Goal: Contribute content: Add original content to the website for others to see

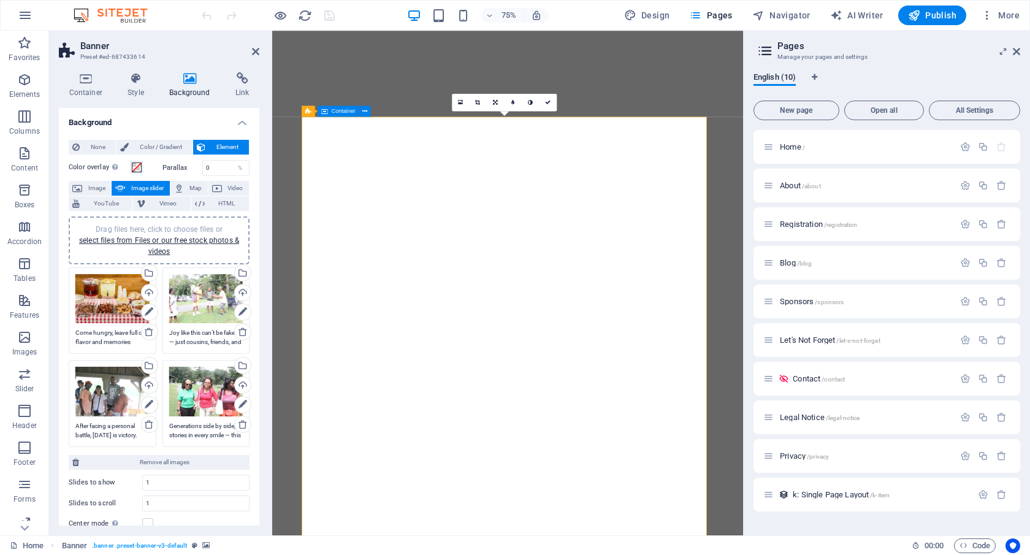
select select "ms"
select select "s"
select select "ondemand"
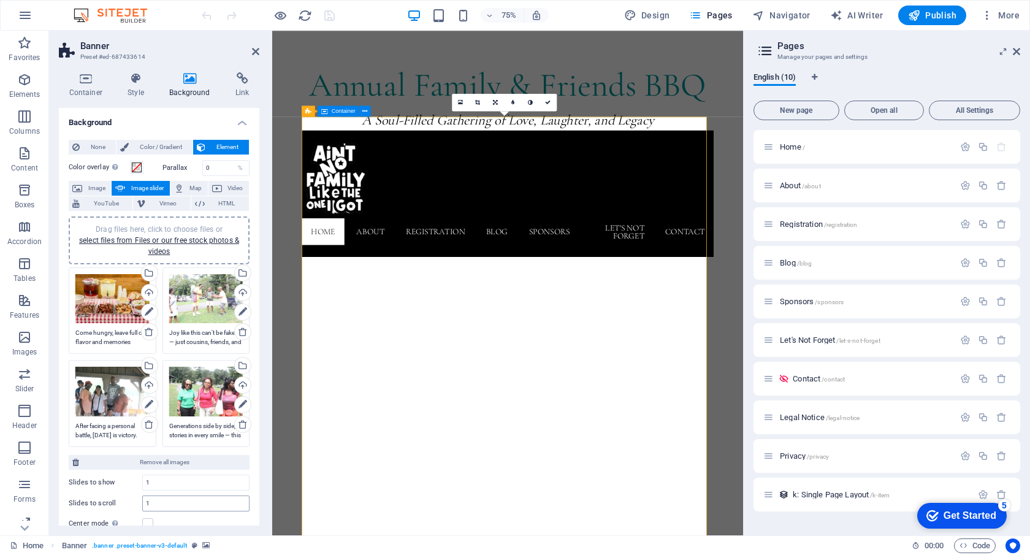
scroll to position [176, 0]
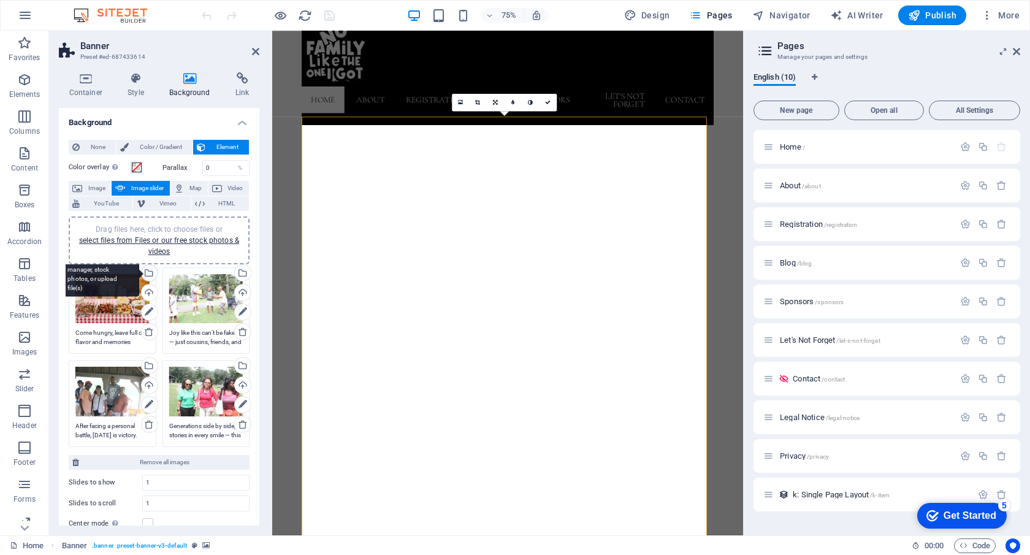
click at [151, 272] on div "Select files from the file manager, stock photos, or upload file(s)" at bounding box center [148, 274] width 18 height 18
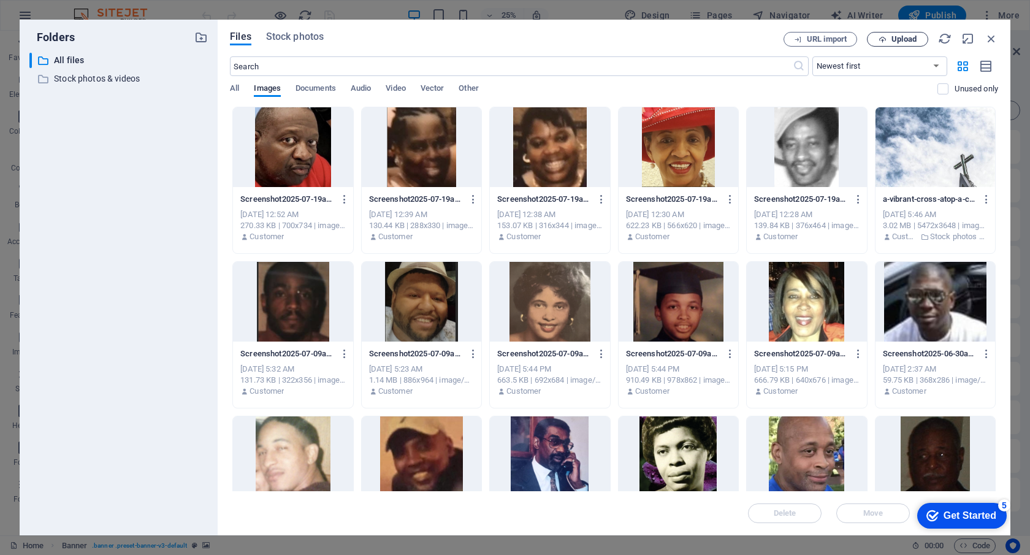
click at [904, 39] on span "Upload" at bounding box center [903, 39] width 25 height 7
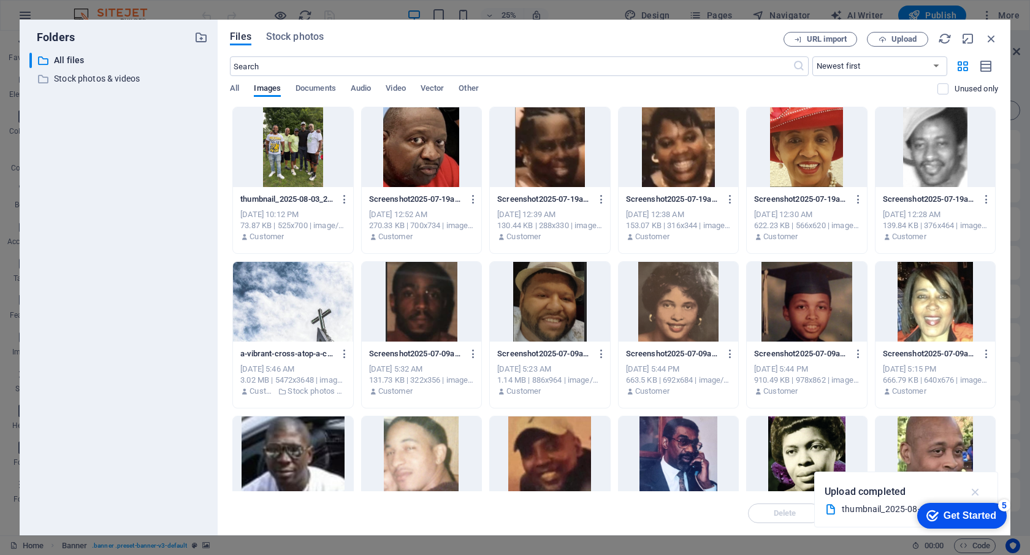
click at [974, 491] on icon "button" at bounding box center [975, 491] width 14 height 13
drag, startPoint x: 994, startPoint y: 280, endPoint x: 1003, endPoint y: 314, distance: 34.9
click at [1010, 334] on div "Folders ​ All files All files ​ Stock photos & videos Stock photos & videos Fil…" at bounding box center [515, 277] width 1030 height 555
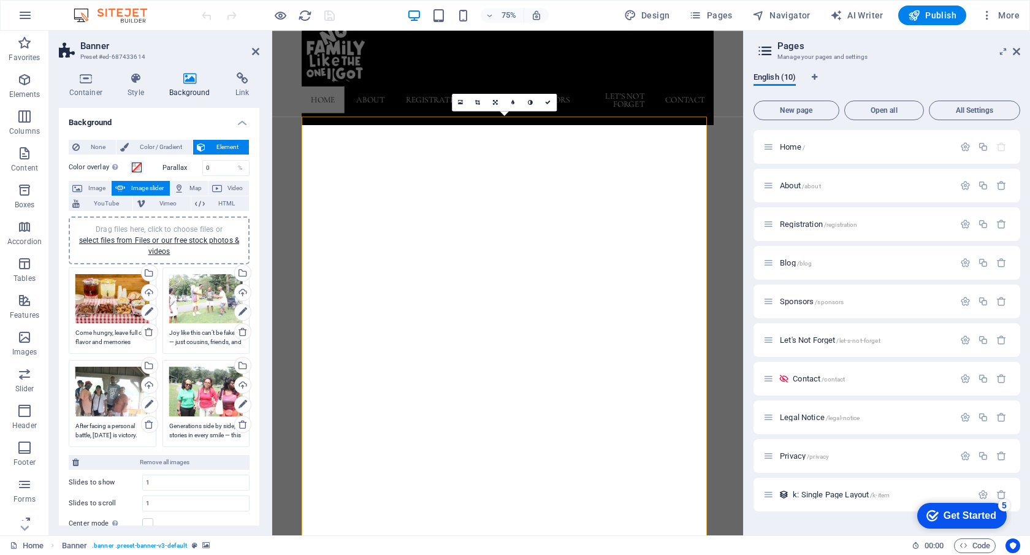
click at [955, 518] on div "Get Started" at bounding box center [969, 515] width 53 height 11
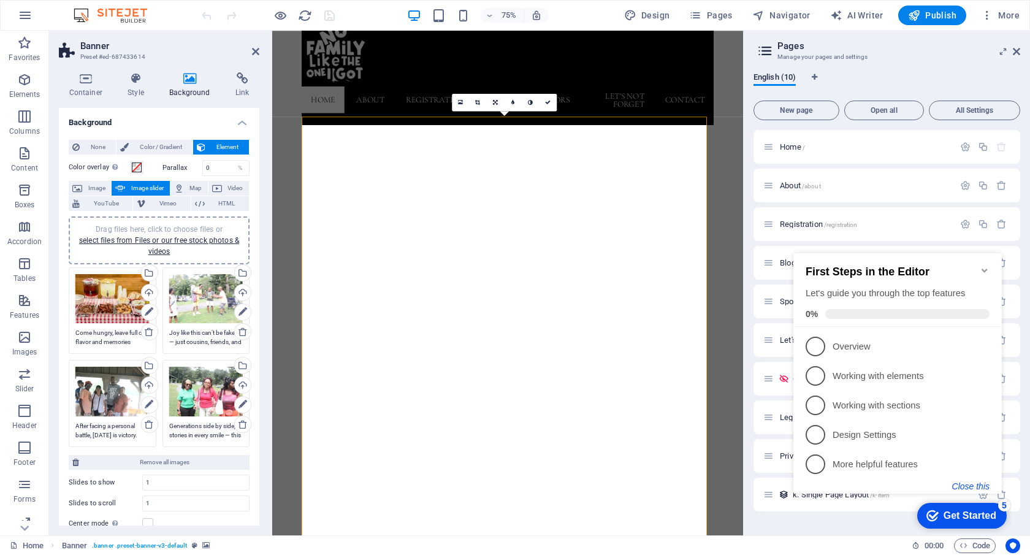
click at [976, 484] on button "Close this" at bounding box center [970, 486] width 37 height 10
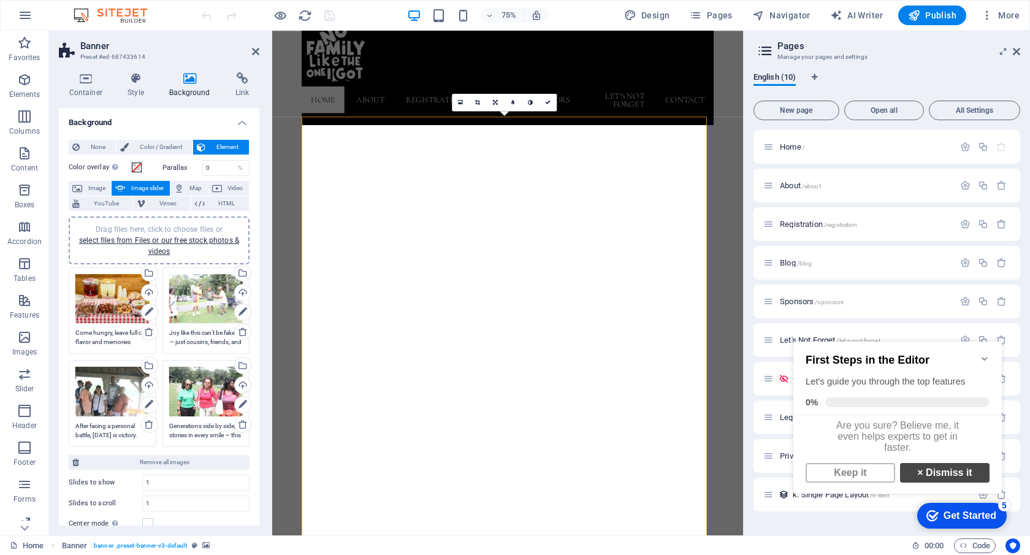
click at [951, 479] on link "× Dismiss it" at bounding box center [944, 473] width 89 height 20
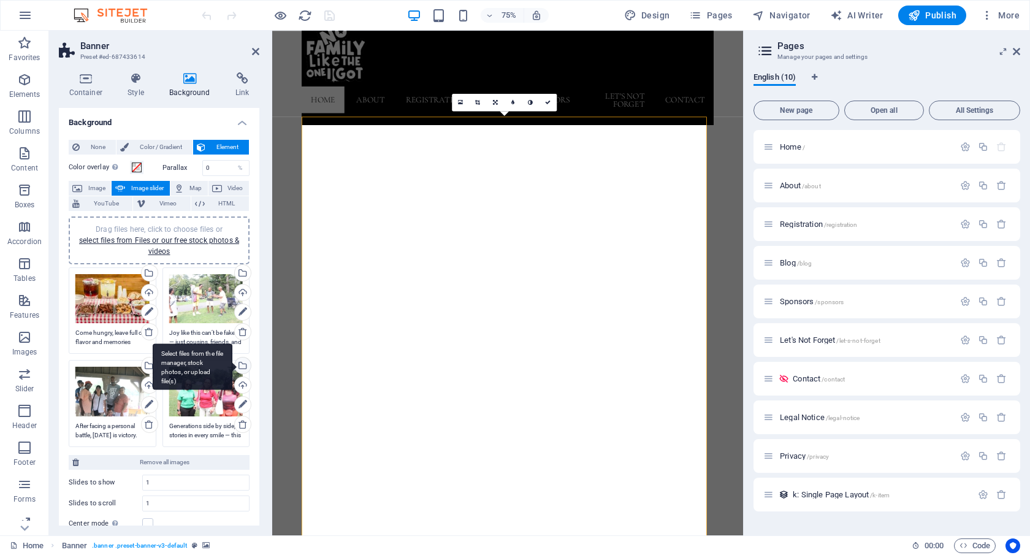
click at [239, 365] on div "Select files from the file manager, stock photos, or upload file(s)" at bounding box center [241, 366] width 18 height 18
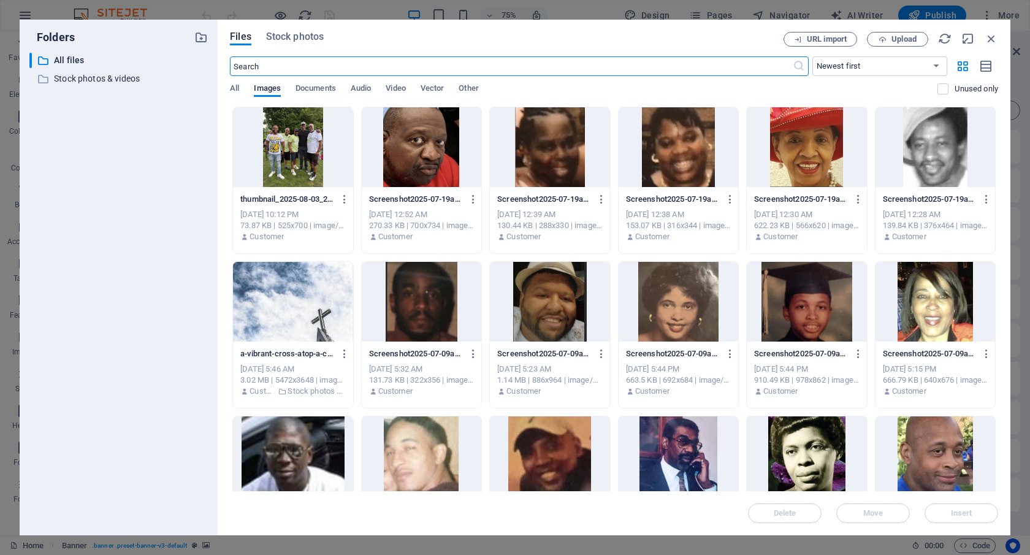
click at [240, 365] on div "[DATE] 5:46 AM" at bounding box center [292, 368] width 105 height 11
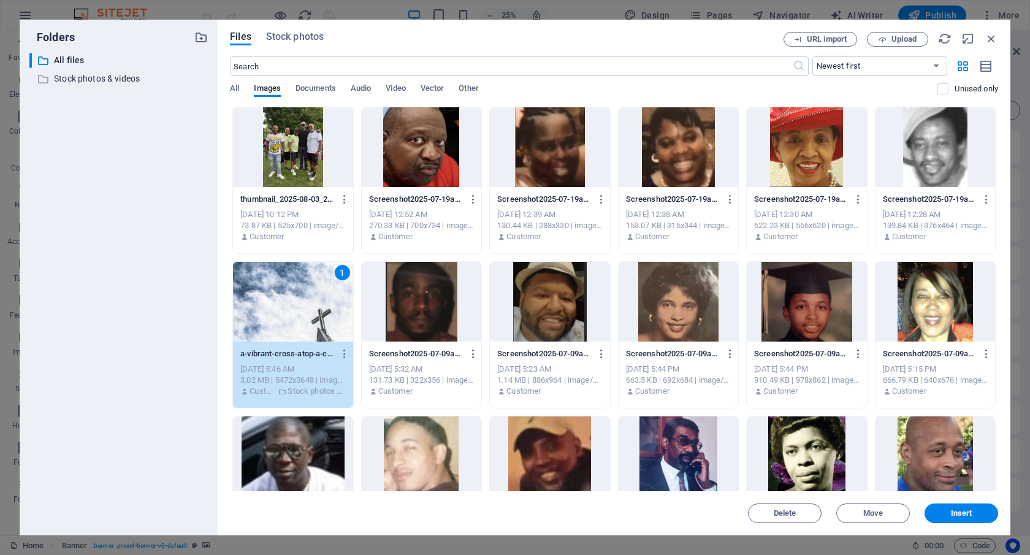
click at [288, 132] on div at bounding box center [293, 147] width 120 height 80
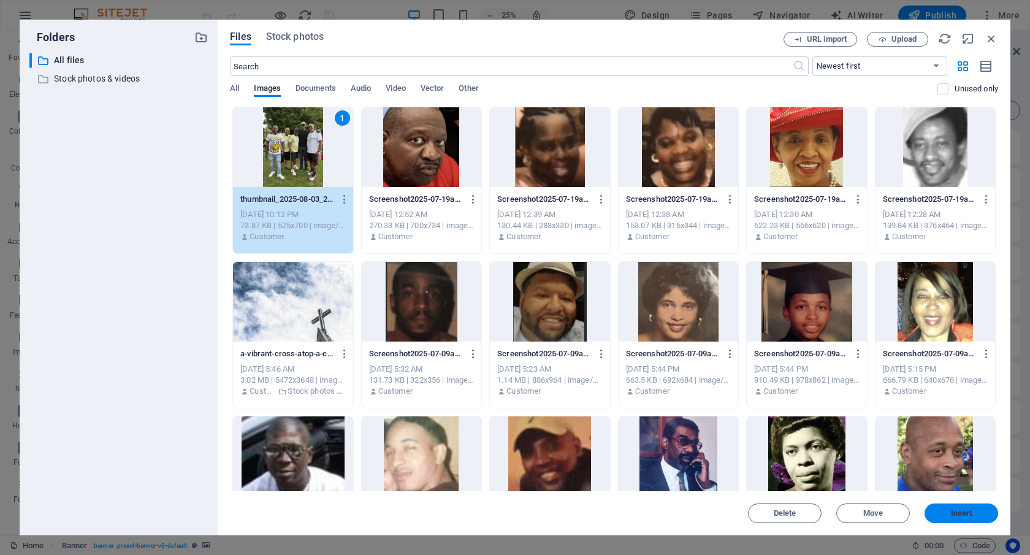
click at [950, 506] on button "Insert" at bounding box center [961, 513] width 74 height 20
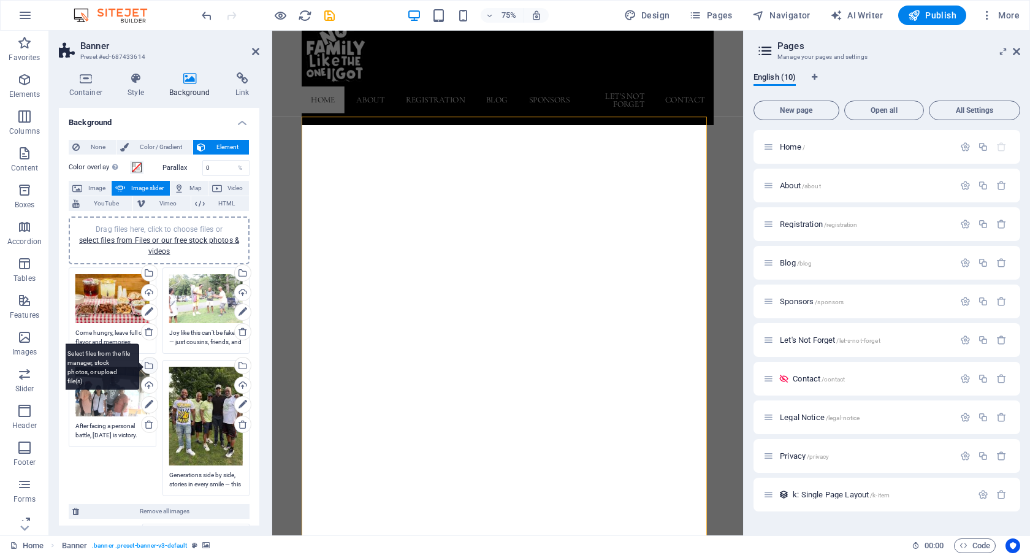
click at [147, 369] on div "Select files from the file manager, stock photos, or upload file(s)" at bounding box center [148, 366] width 18 height 18
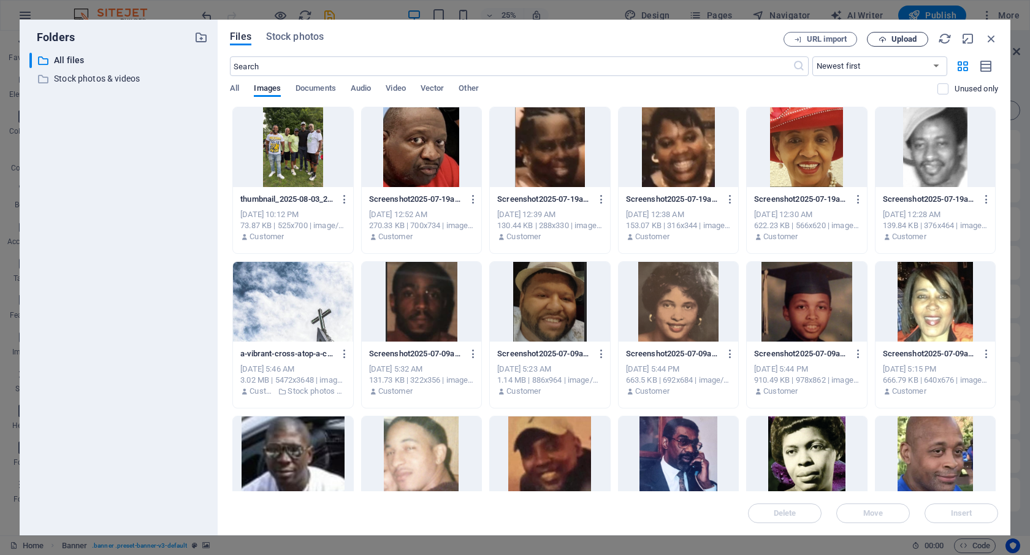
click at [904, 44] on button "Upload" at bounding box center [897, 39] width 61 height 15
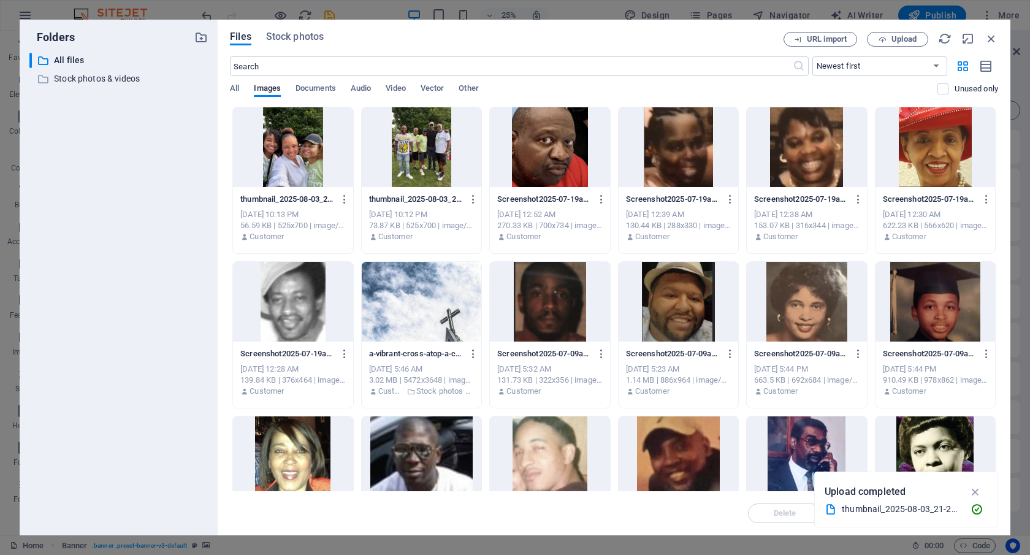
click at [289, 169] on div at bounding box center [293, 147] width 120 height 80
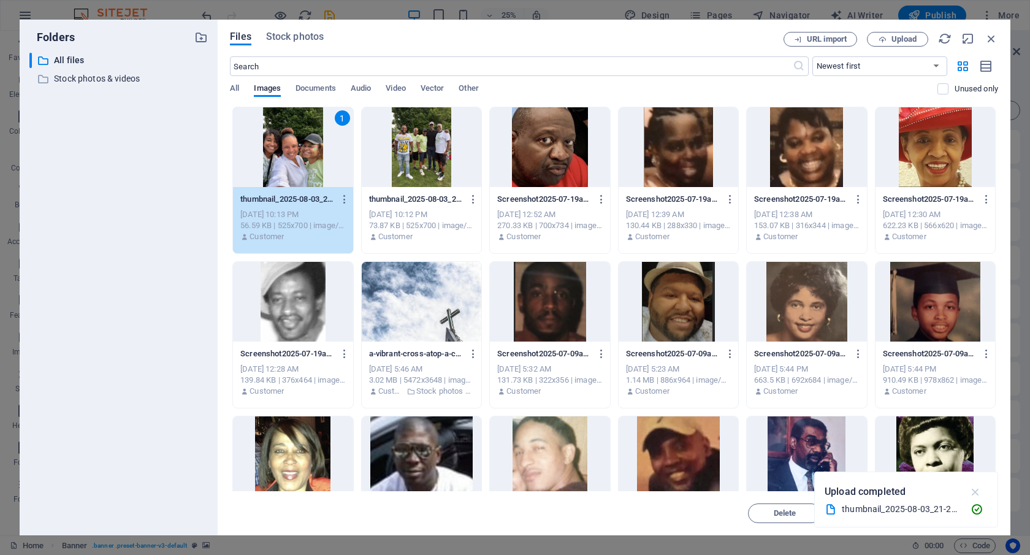
click at [978, 492] on icon "button" at bounding box center [975, 491] width 14 height 13
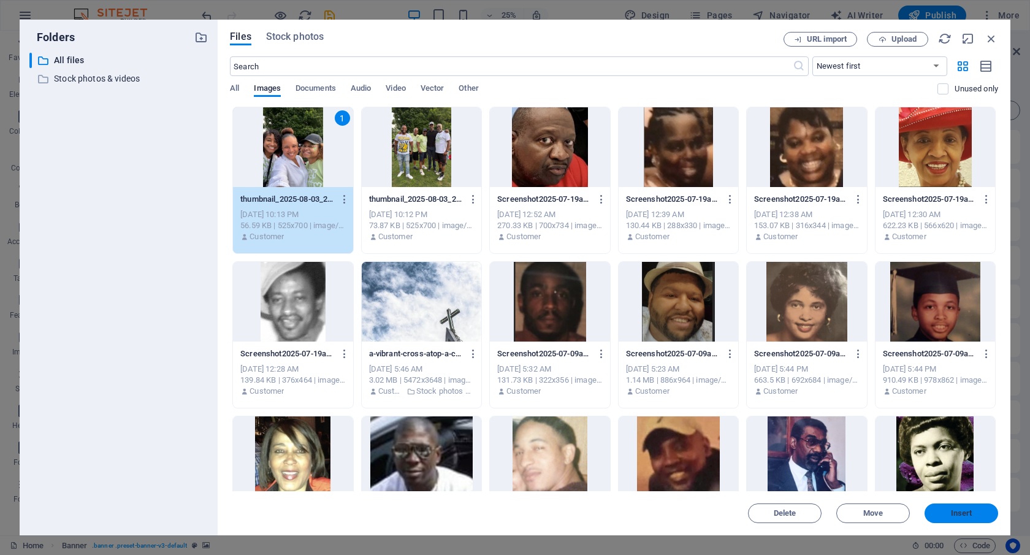
click at [948, 517] on button "Insert" at bounding box center [961, 513] width 74 height 20
